Goal: Information Seeking & Learning: Learn about a topic

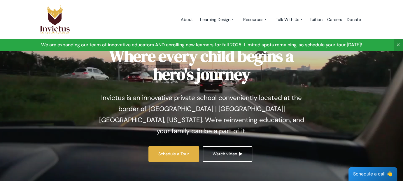
scroll to position [58, 0]
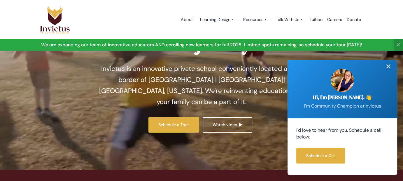
click at [388, 66] on div "✕" at bounding box center [389, 66] width 12 height 13
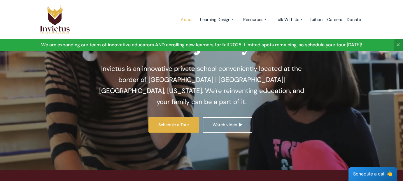
click at [178, 19] on link "About" at bounding box center [186, 19] width 17 height 25
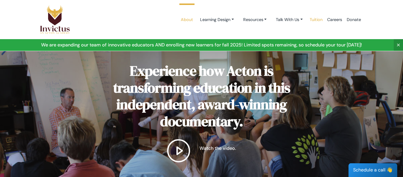
click at [319, 19] on link "Tuition" at bounding box center [315, 19] width 17 height 25
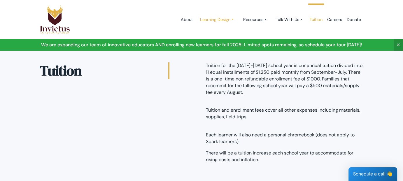
click at [210, 21] on link "Learning Design" at bounding box center [216, 19] width 43 height 11
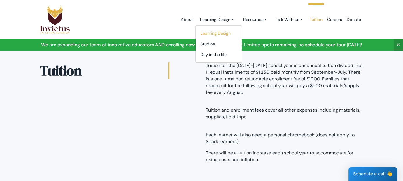
click at [209, 33] on link "Learning Design" at bounding box center [219, 33] width 46 height 11
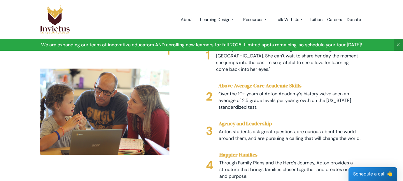
scroll to position [875, 0]
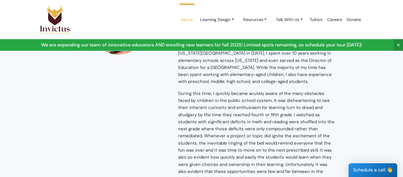
scroll to position [377, 0]
